Goal: Transaction & Acquisition: Obtain resource

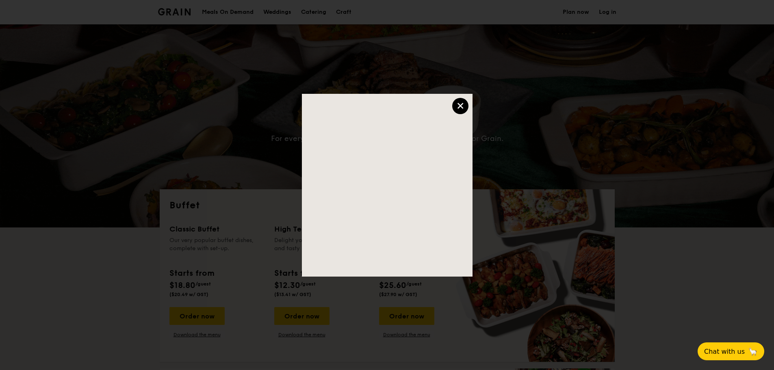
select select
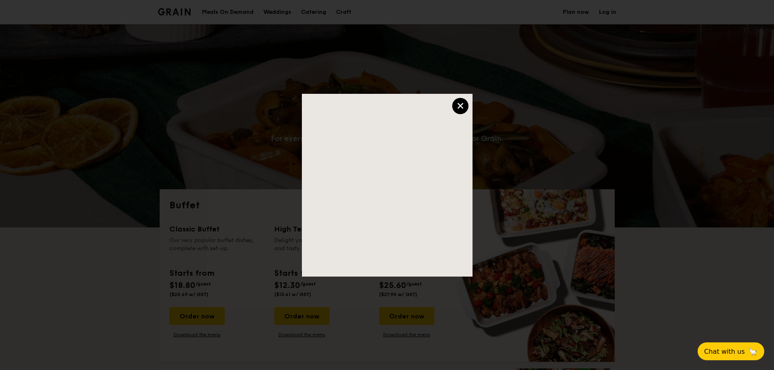
click at [460, 104] on div "×" at bounding box center [460, 106] width 16 height 16
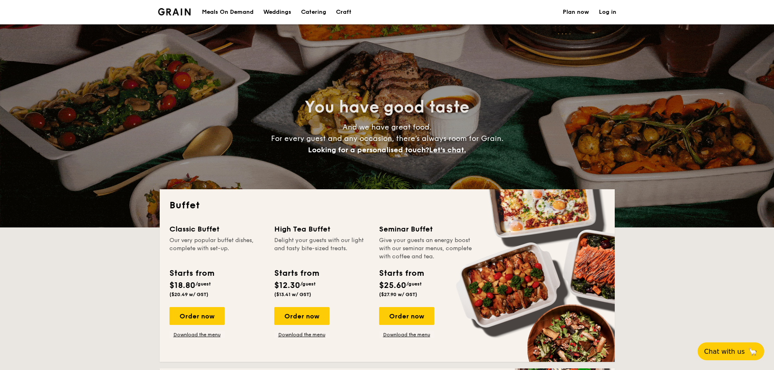
select select
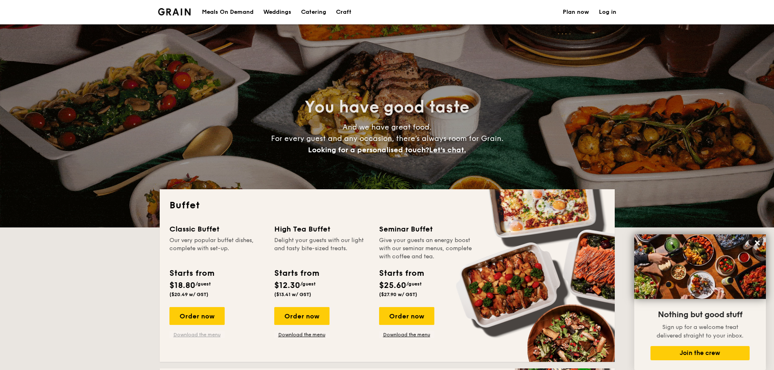
click at [218, 332] on link "Download the menu" at bounding box center [196, 334] width 55 height 6
